Goal: Information Seeking & Learning: Learn about a topic

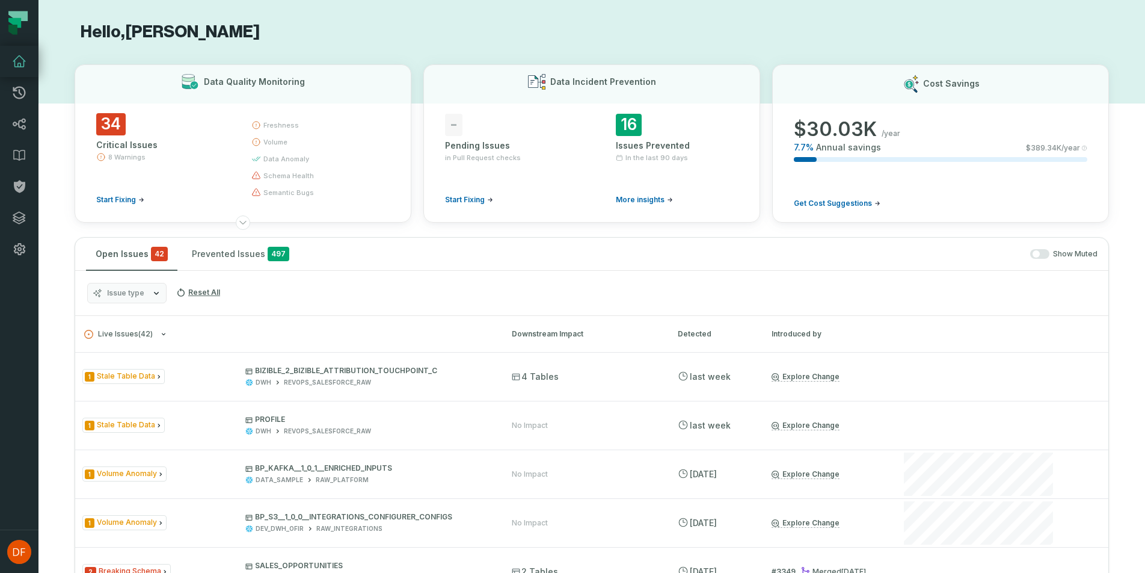
click at [31, 20] on icon at bounding box center [18, 23] width 36 height 36
click at [25, 97] on icon at bounding box center [19, 92] width 14 height 14
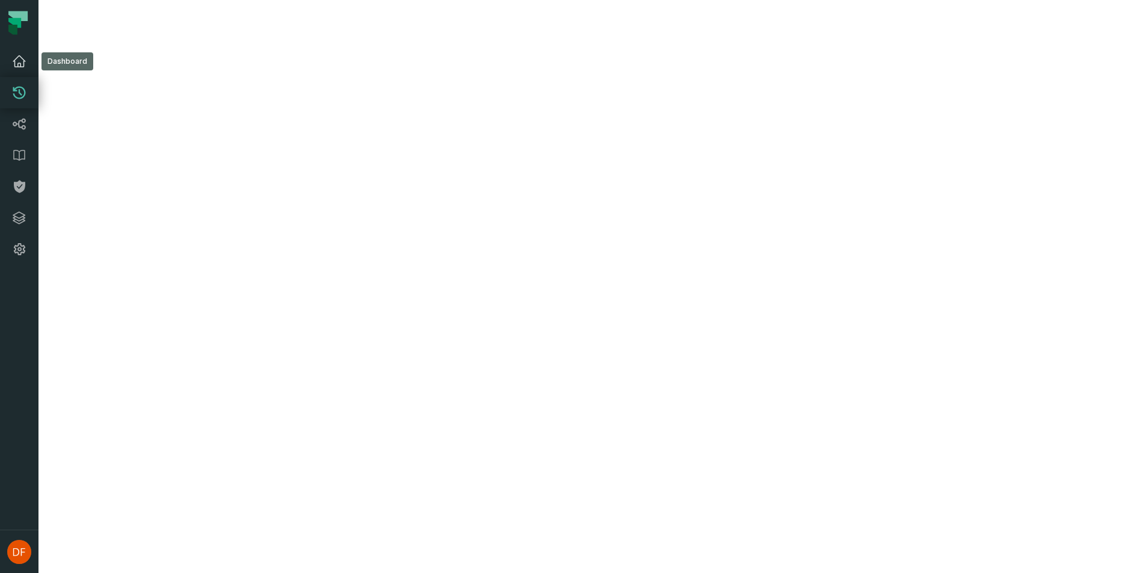
click at [19, 75] on link "Dashboard" at bounding box center [19, 61] width 38 height 31
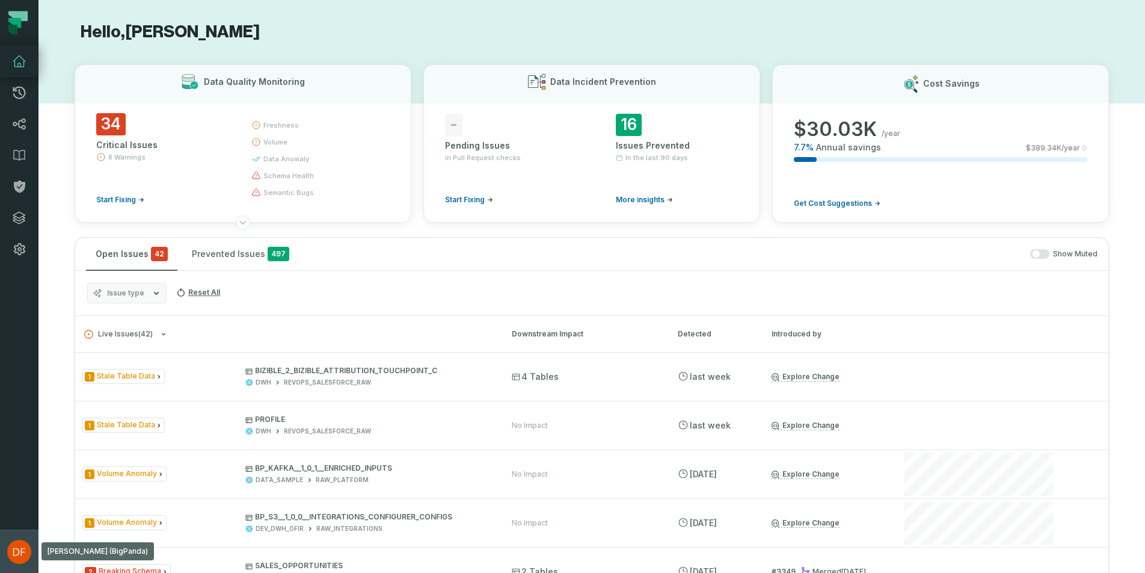
click at [13, 550] on img "button" at bounding box center [19, 552] width 24 height 24
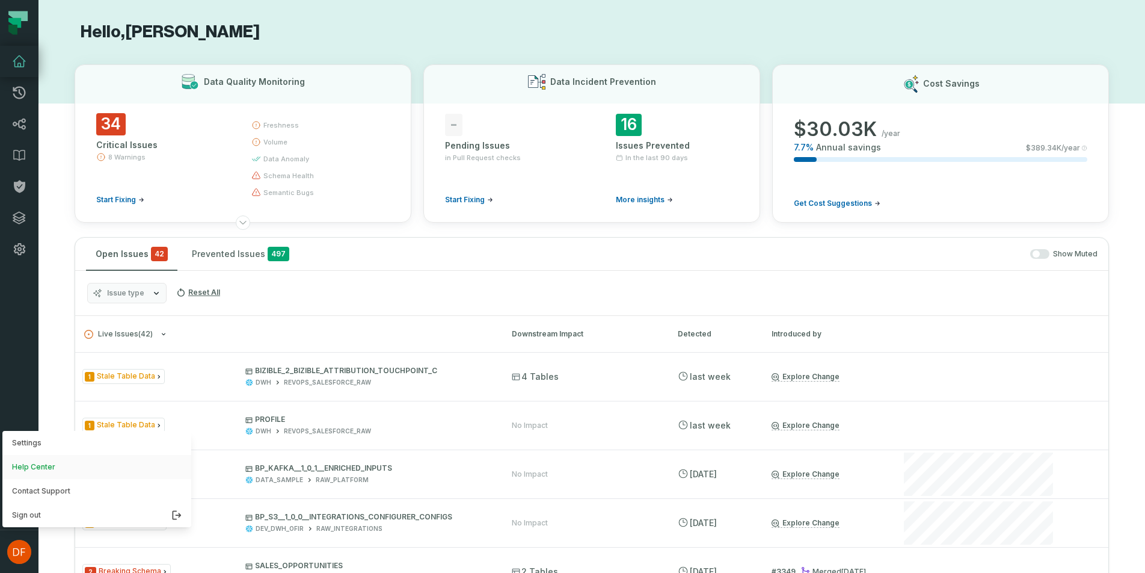
click at [26, 464] on link "Help Center" at bounding box center [96, 467] width 189 height 24
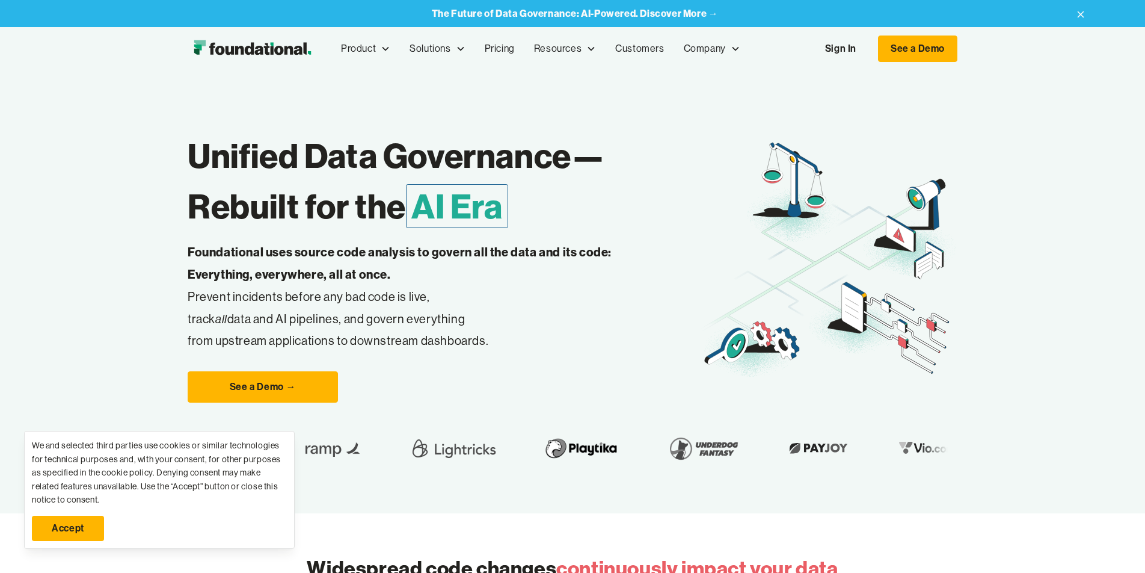
click at [64, 467] on div "We and selected third parties use cookies or similar technologies for technical…" at bounding box center [159, 471] width 255 height 67
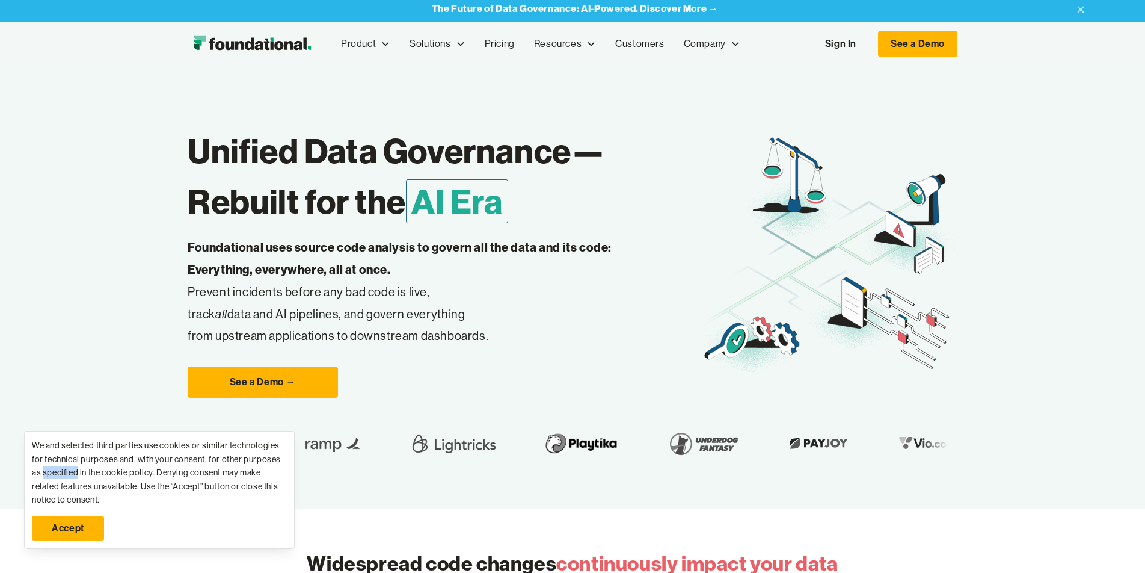
scroll to position [8, 0]
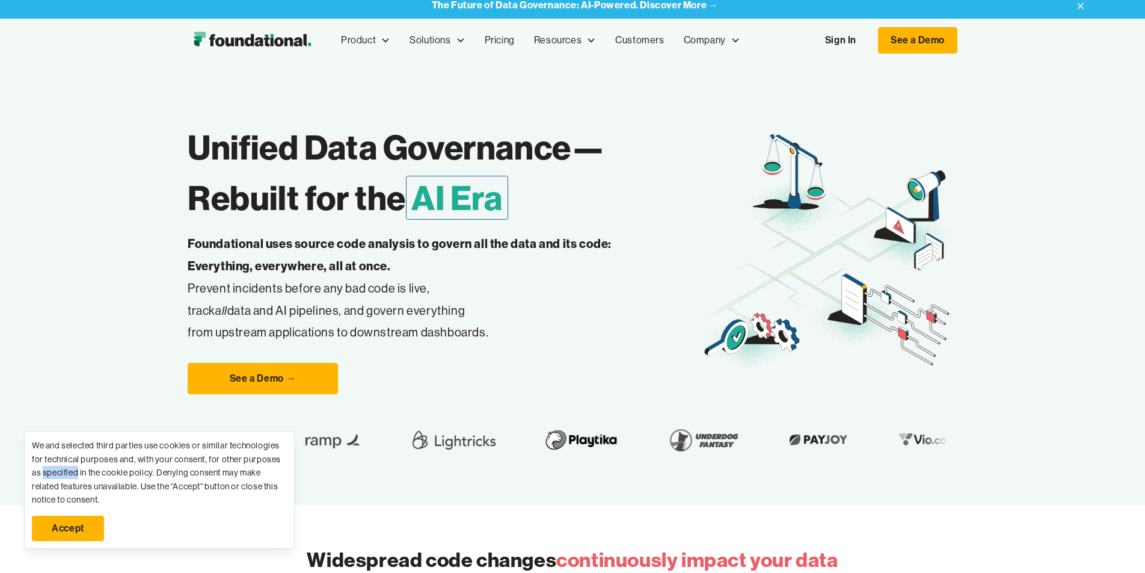
click at [64, 467] on div "We and selected third parties use cookies or similar technologies for technical…" at bounding box center [159, 471] width 255 height 67
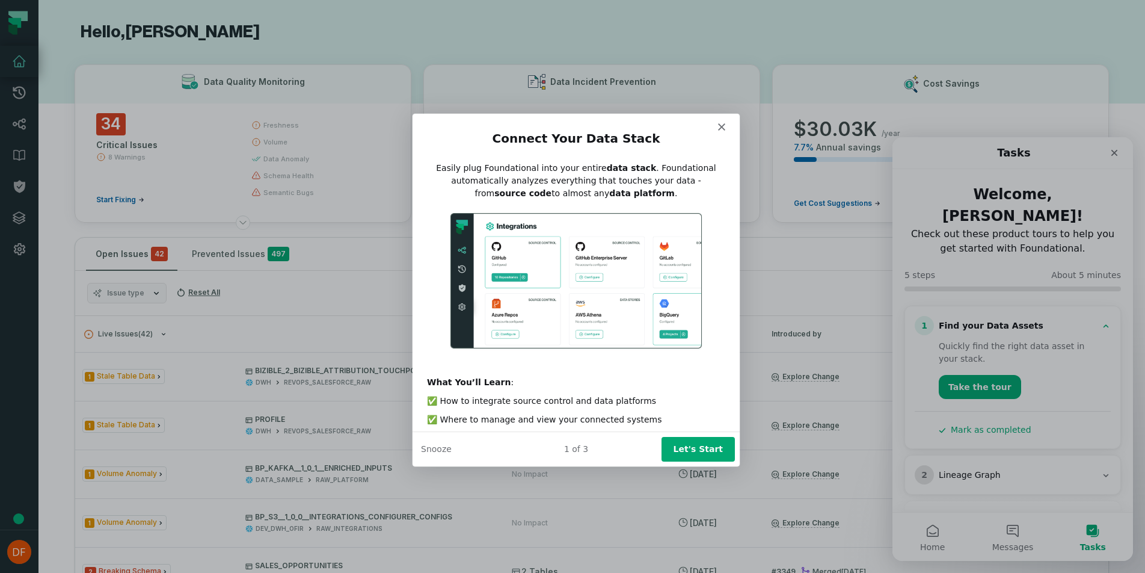
click at [721, 128] on icon "Close" at bounding box center [721, 126] width 7 height 7
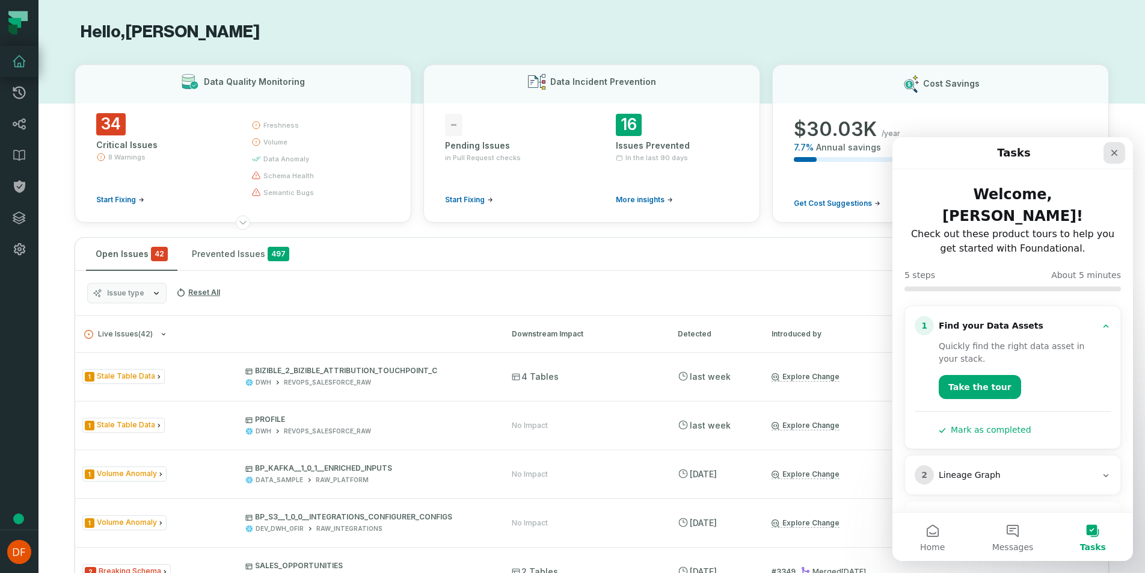
click at [1118, 157] on icon "Close" at bounding box center [1115, 153] width 10 height 10
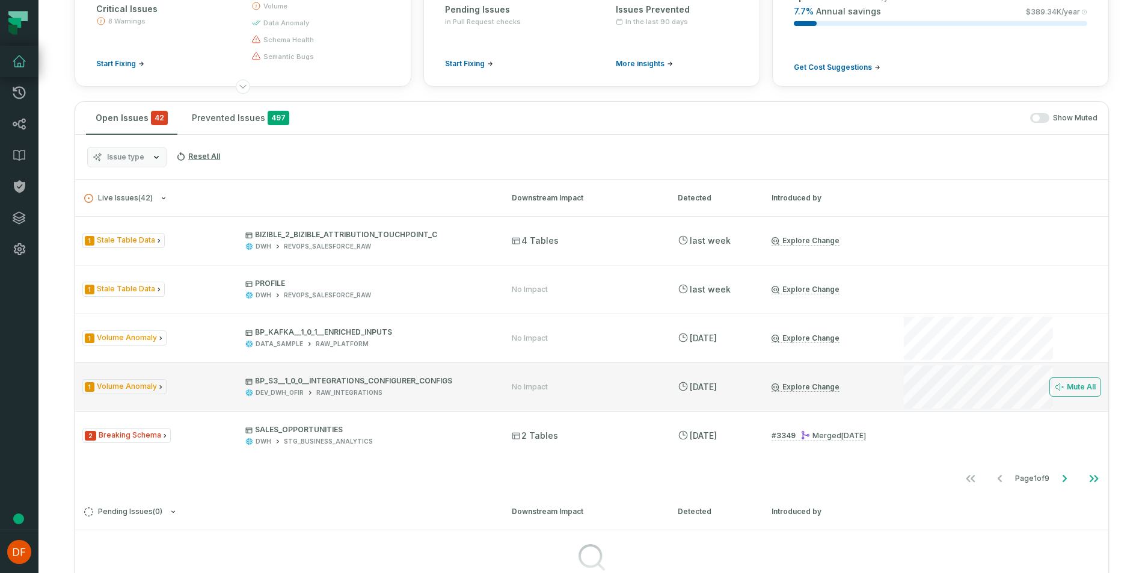
scroll to position [132, 0]
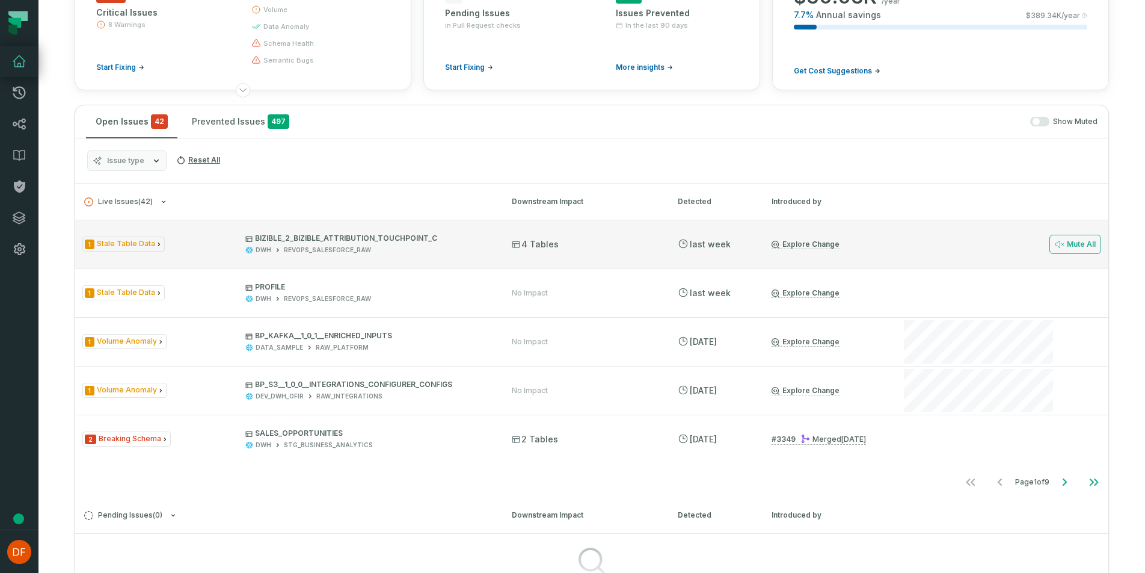
click at [793, 241] on link "Explore Change" at bounding box center [806, 244] width 68 height 10
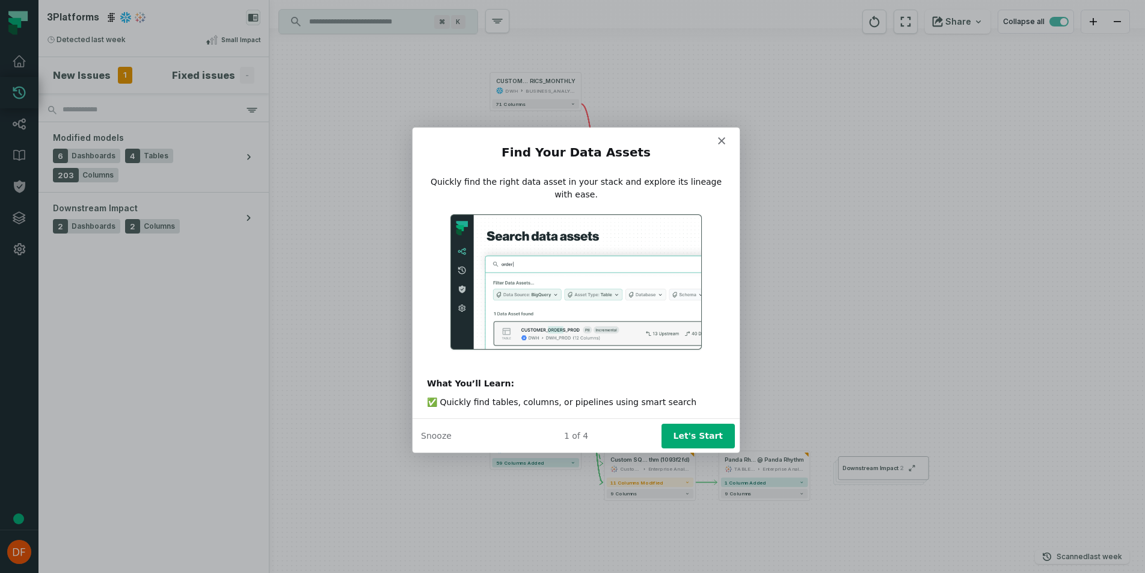
click at [728, 141] on div "Intercom messenger" at bounding box center [575, 134] width 327 height 17
click at [723, 142] on polygon "Close" at bounding box center [721, 139] width 7 height 7
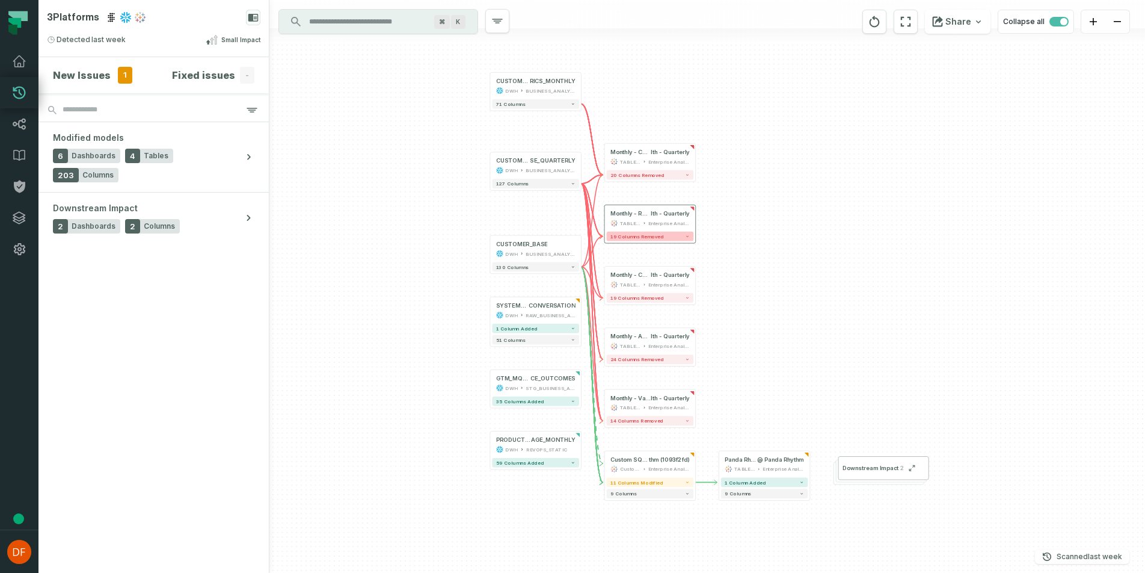
click at [660, 236] on span "19 columns removed" at bounding box center [637, 235] width 54 height 5
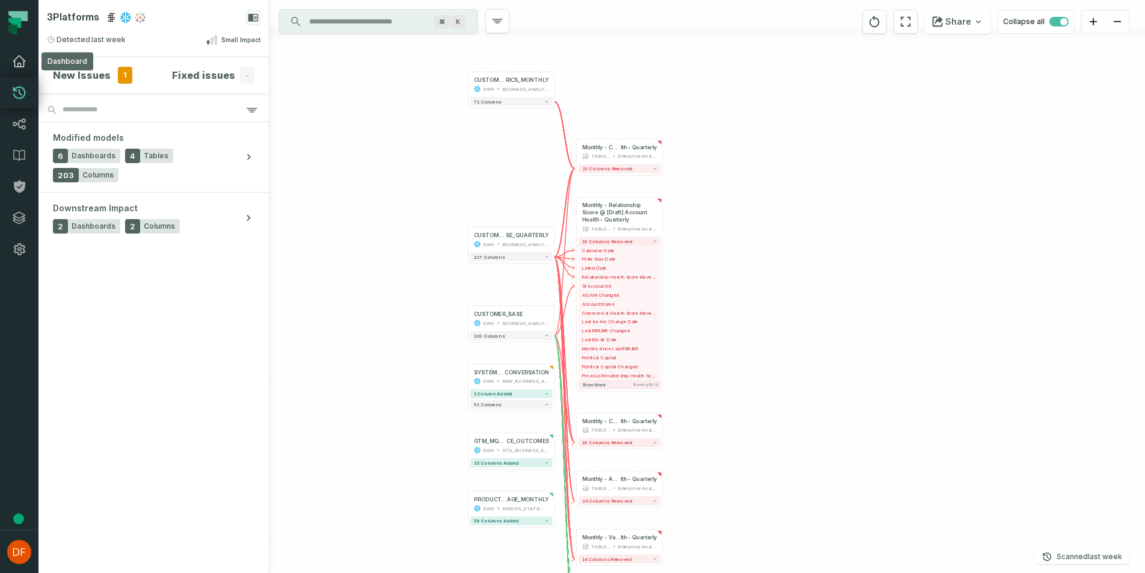
click at [16, 61] on icon at bounding box center [19, 61] width 14 height 14
click at [28, 127] on link "Lineage" at bounding box center [19, 123] width 38 height 31
